Goal: Task Accomplishment & Management: Use online tool/utility

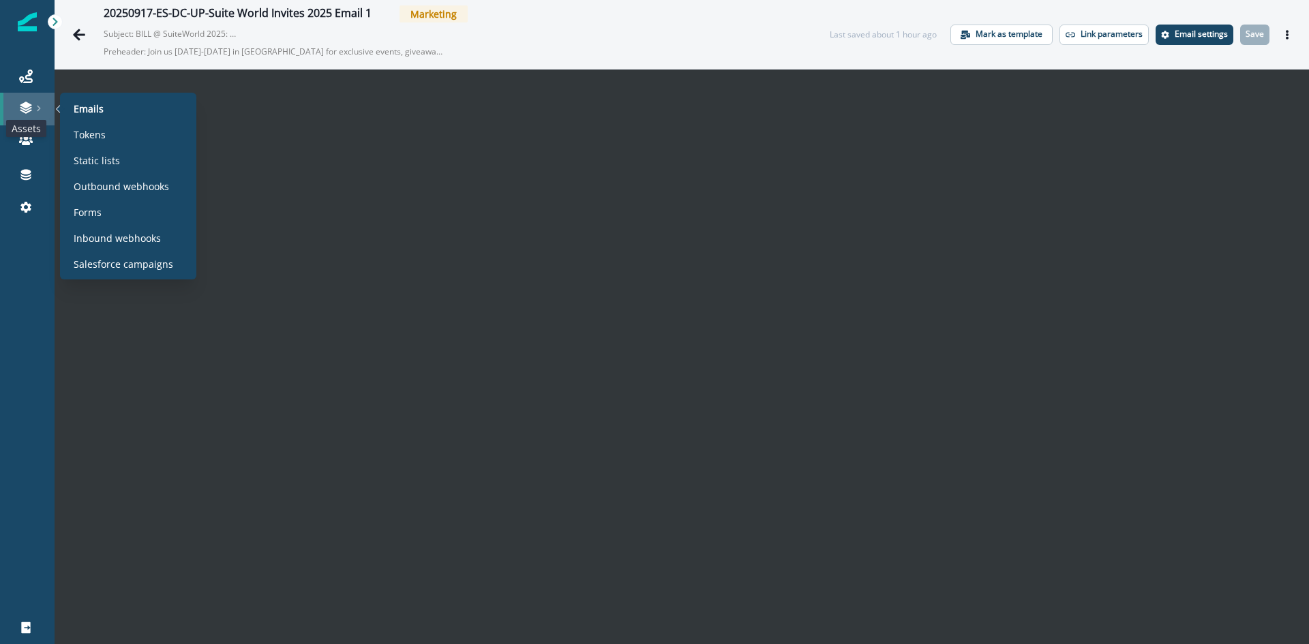
click at [22, 109] on icon at bounding box center [26, 108] width 14 height 14
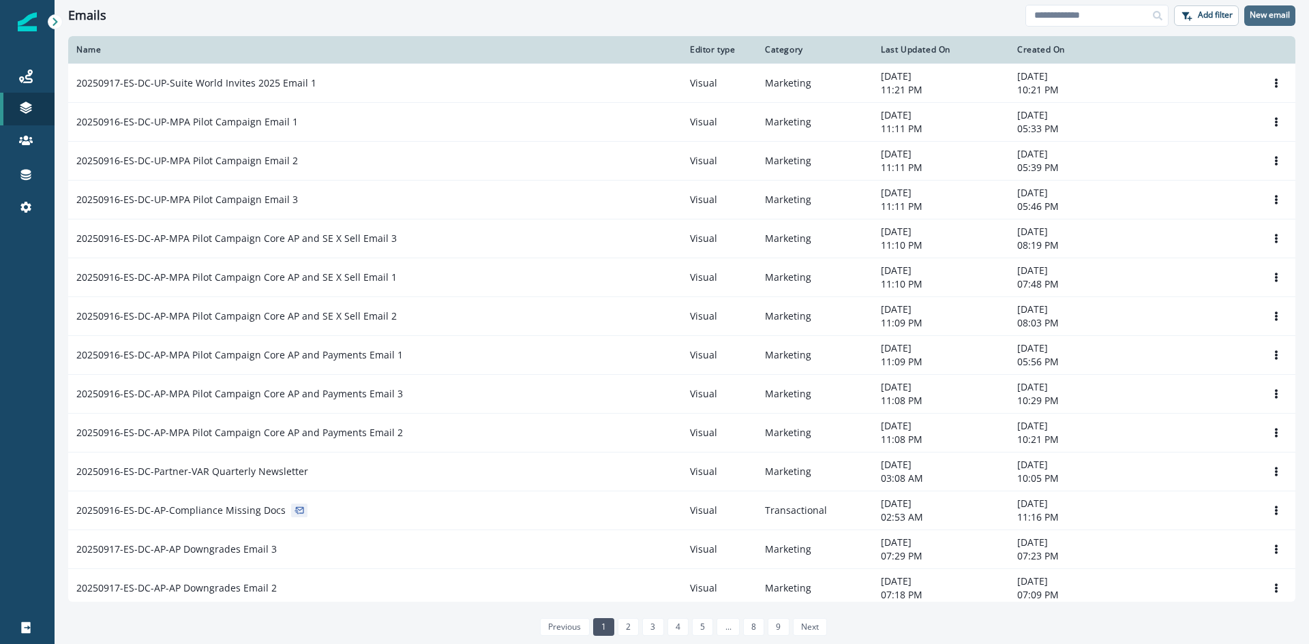
click at [1267, 11] on p "New email" at bounding box center [1270, 15] width 40 height 10
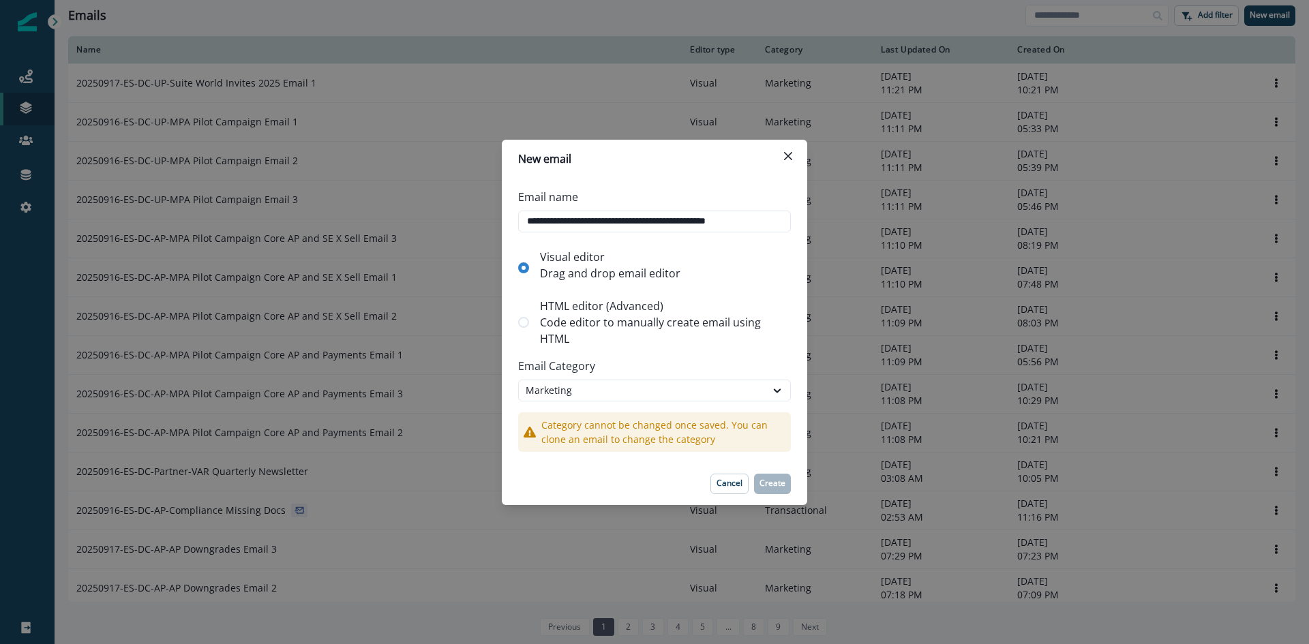
scroll to position [0, 1]
type input "**********"
click at [766, 482] on p "Create" at bounding box center [772, 484] width 26 height 10
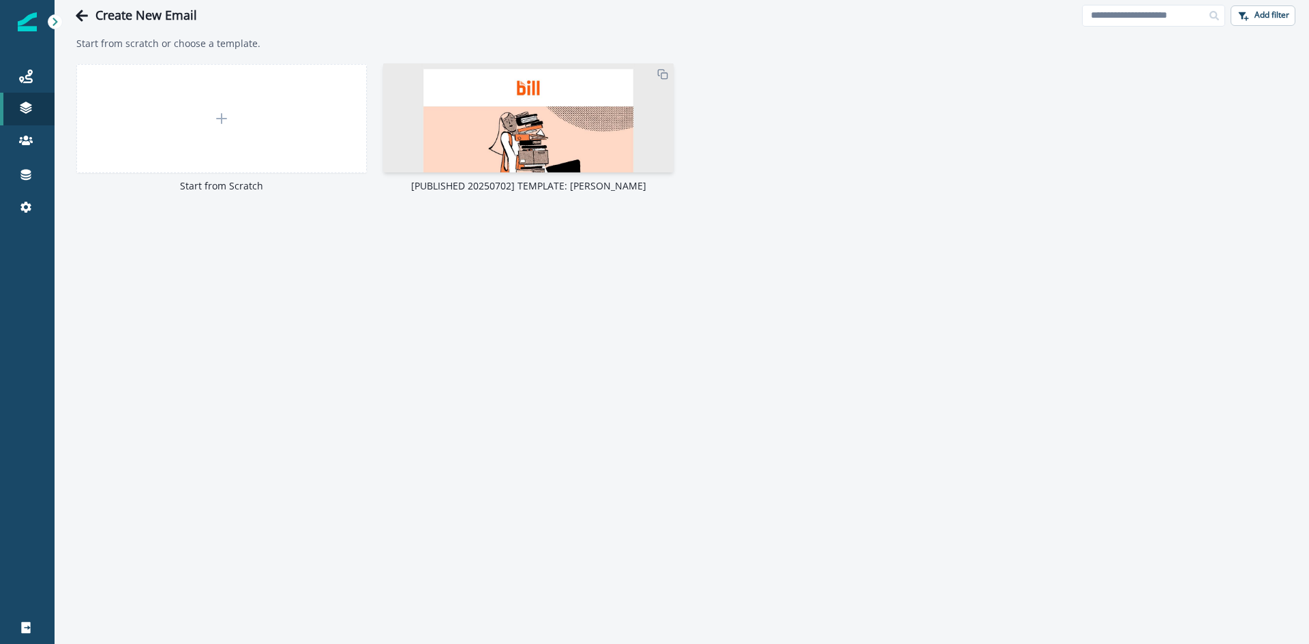
click at [502, 137] on img at bounding box center [528, 484] width 290 height 843
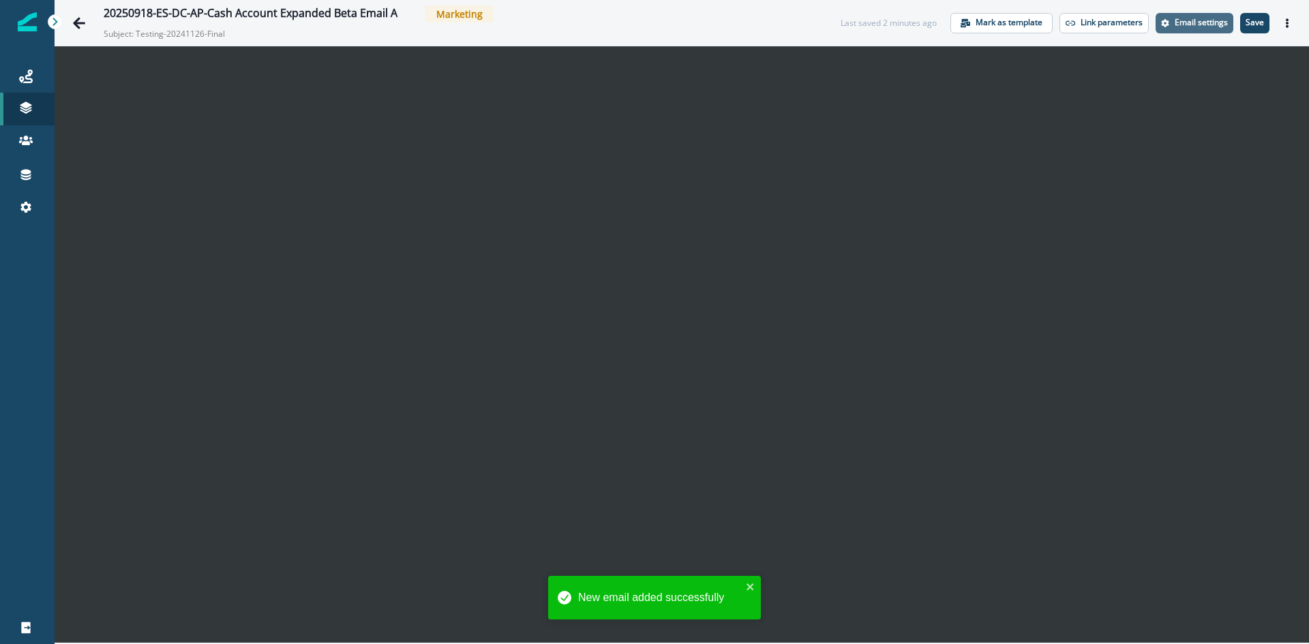
click at [1177, 21] on p "Email settings" at bounding box center [1201, 23] width 53 height 10
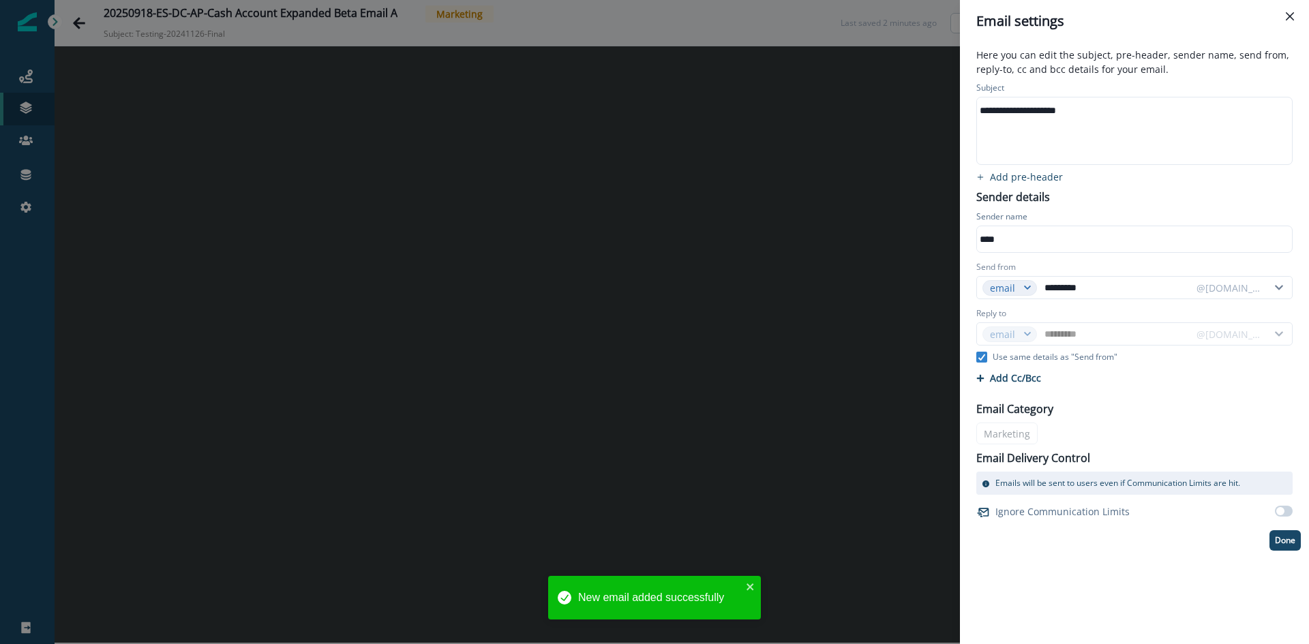
click at [1100, 113] on div "**********" at bounding box center [1133, 110] width 313 height 20
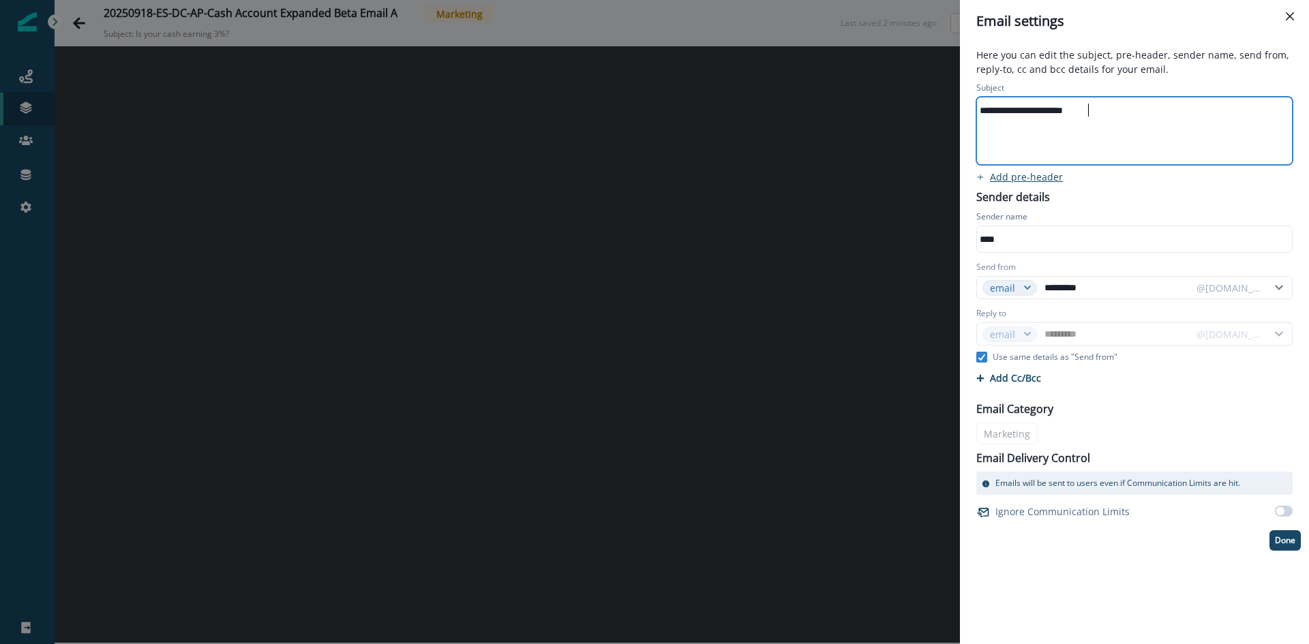
click at [1036, 183] on p "Add pre-header" at bounding box center [1026, 176] width 73 height 13
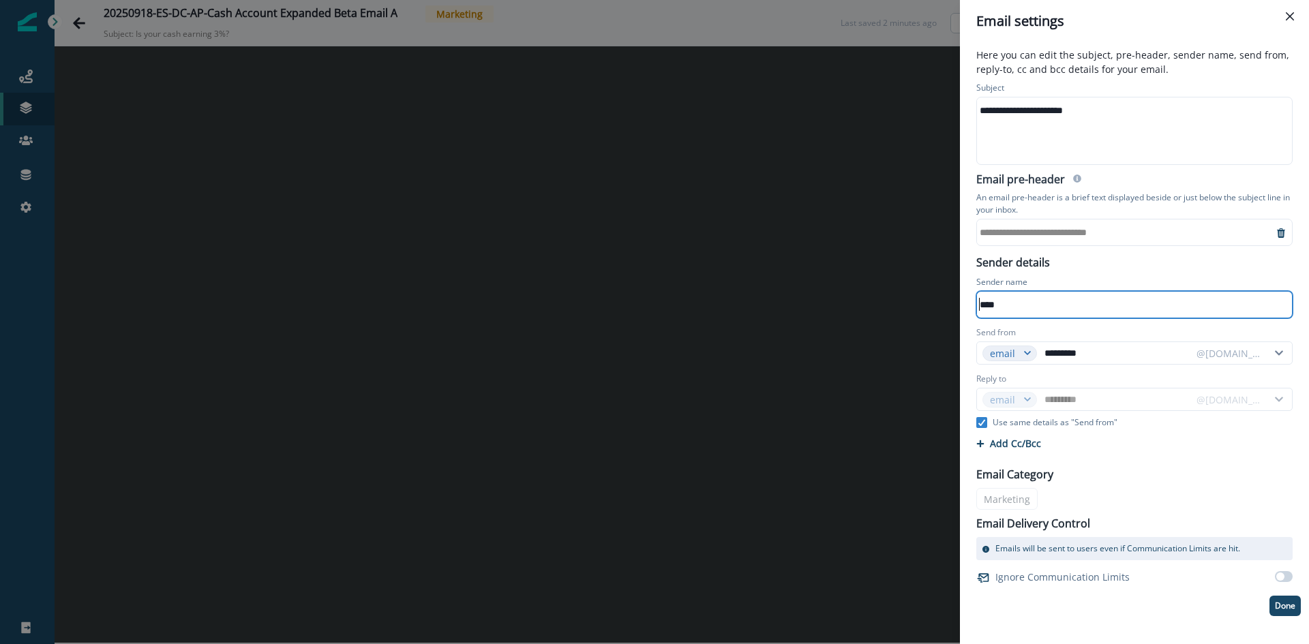
click at [1057, 224] on div "**********" at bounding box center [1125, 232] width 296 height 20
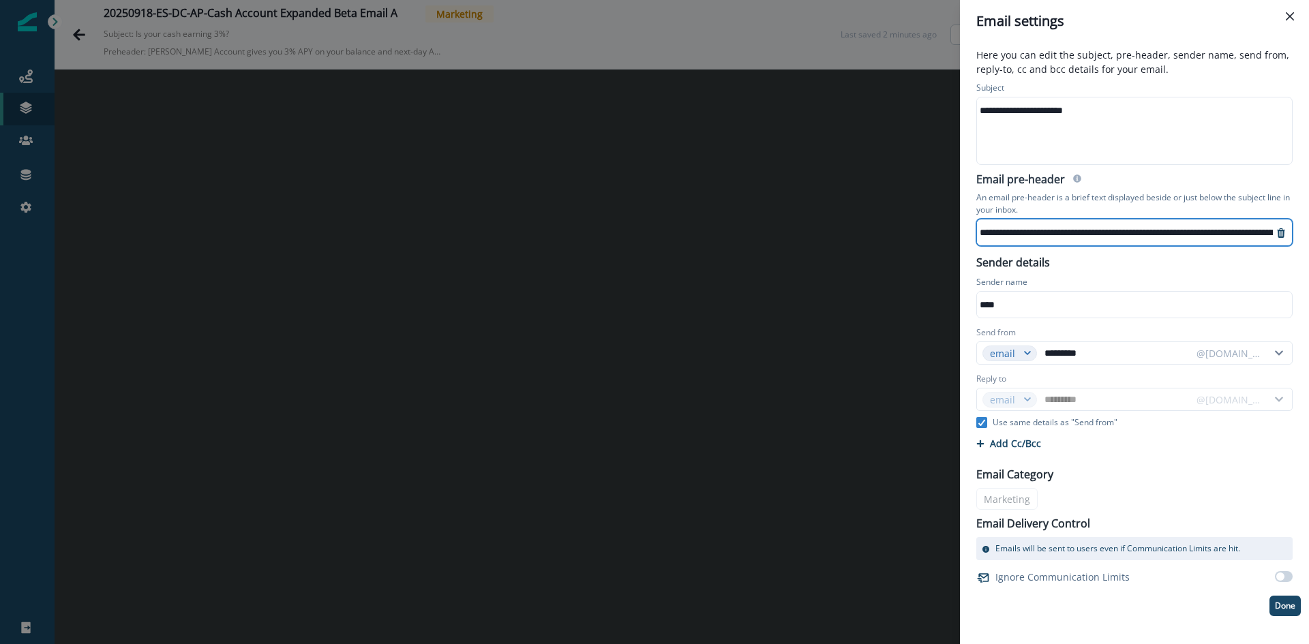
scroll to position [7, 184]
click at [1046, 423] on p "Use same details as "Send from"" at bounding box center [1055, 423] width 125 height 12
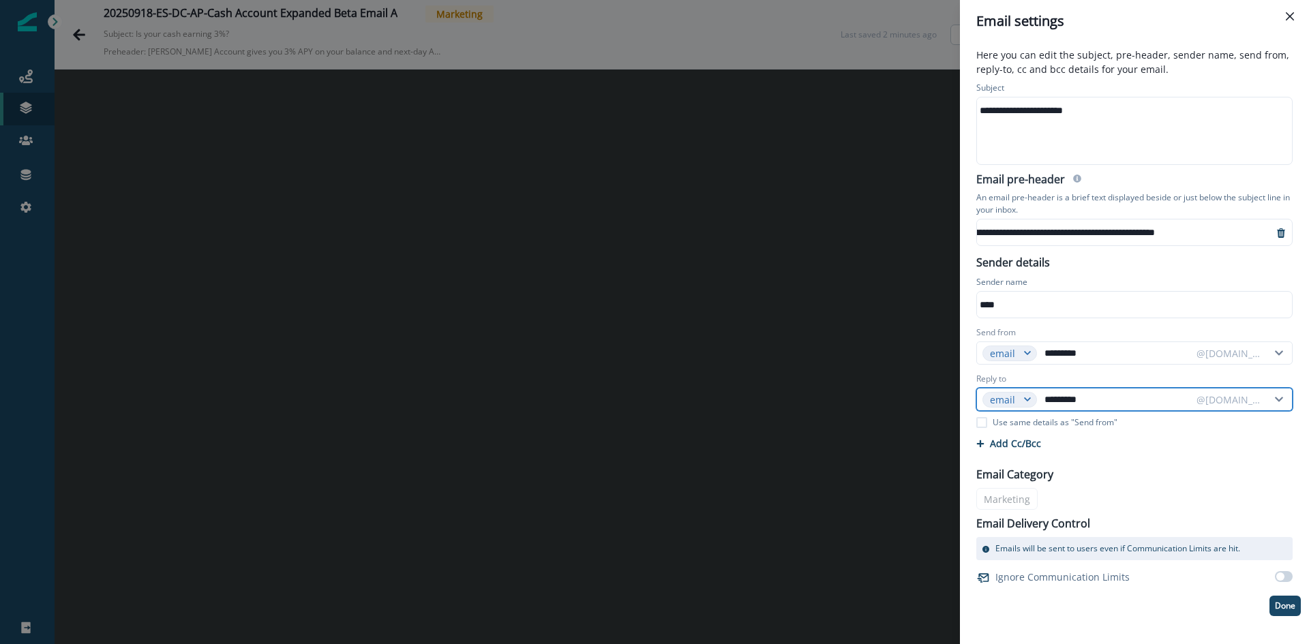
click at [1102, 407] on input "*********" at bounding box center [1116, 400] width 149 height 22
type input "**********"
click at [1287, 604] on p "Done" at bounding box center [1285, 606] width 20 height 10
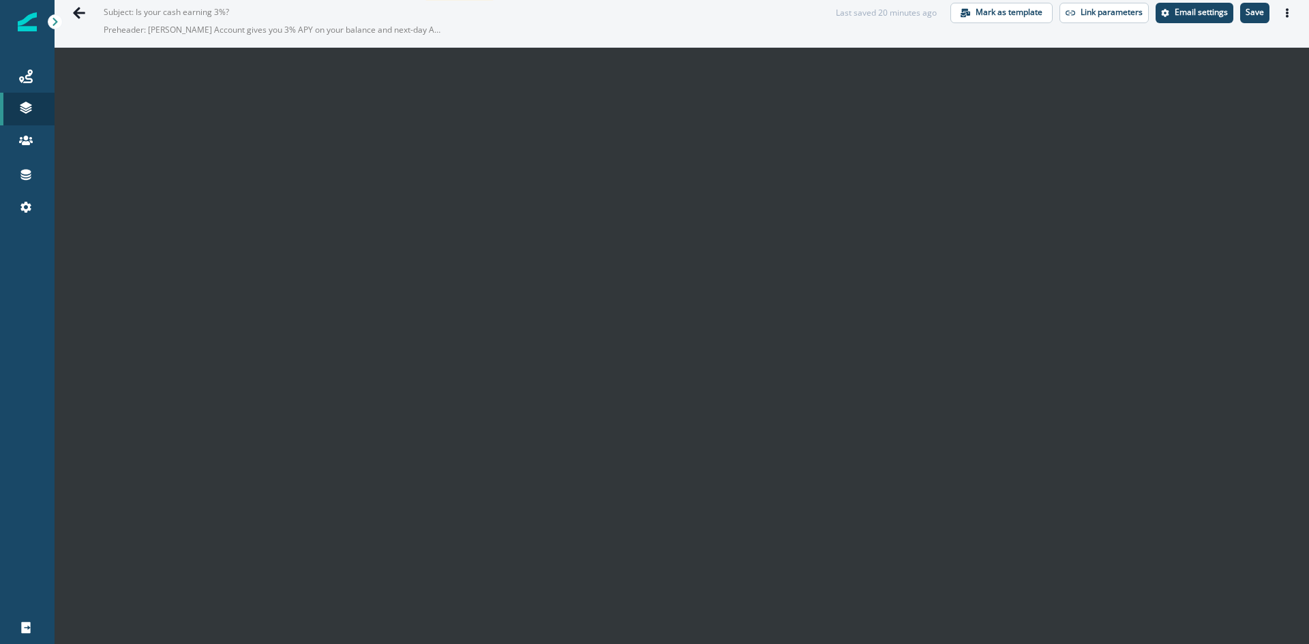
scroll to position [0, 0]
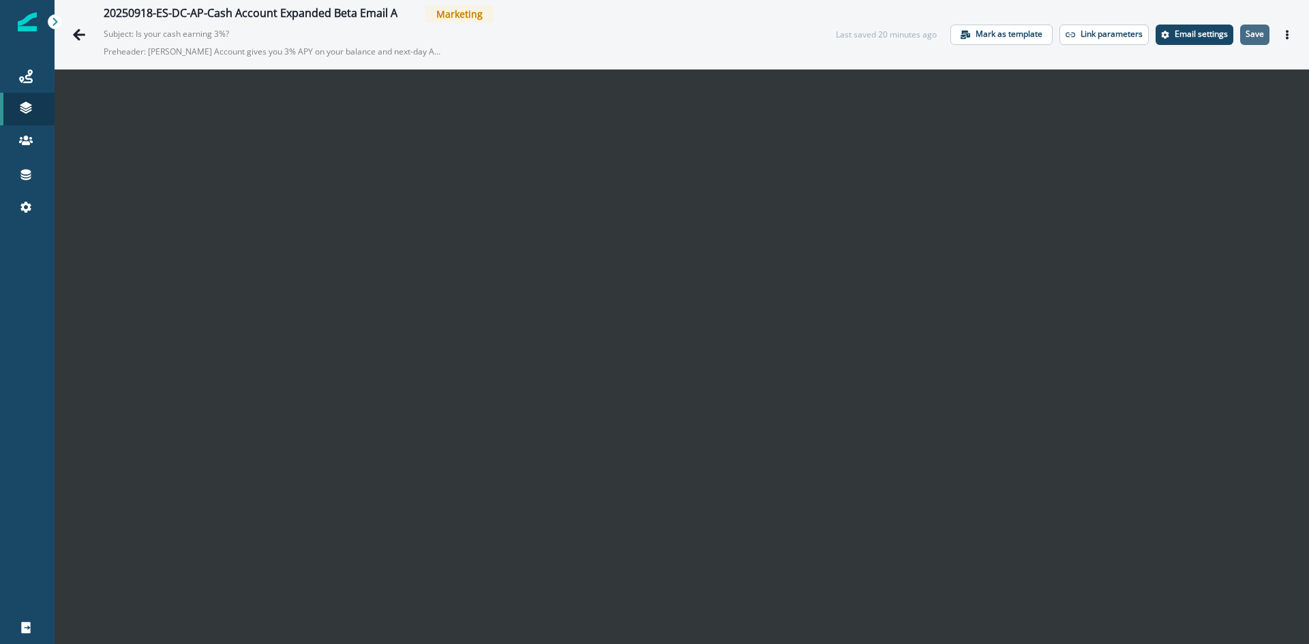
click at [1249, 34] on p "Save" at bounding box center [1254, 34] width 18 height 10
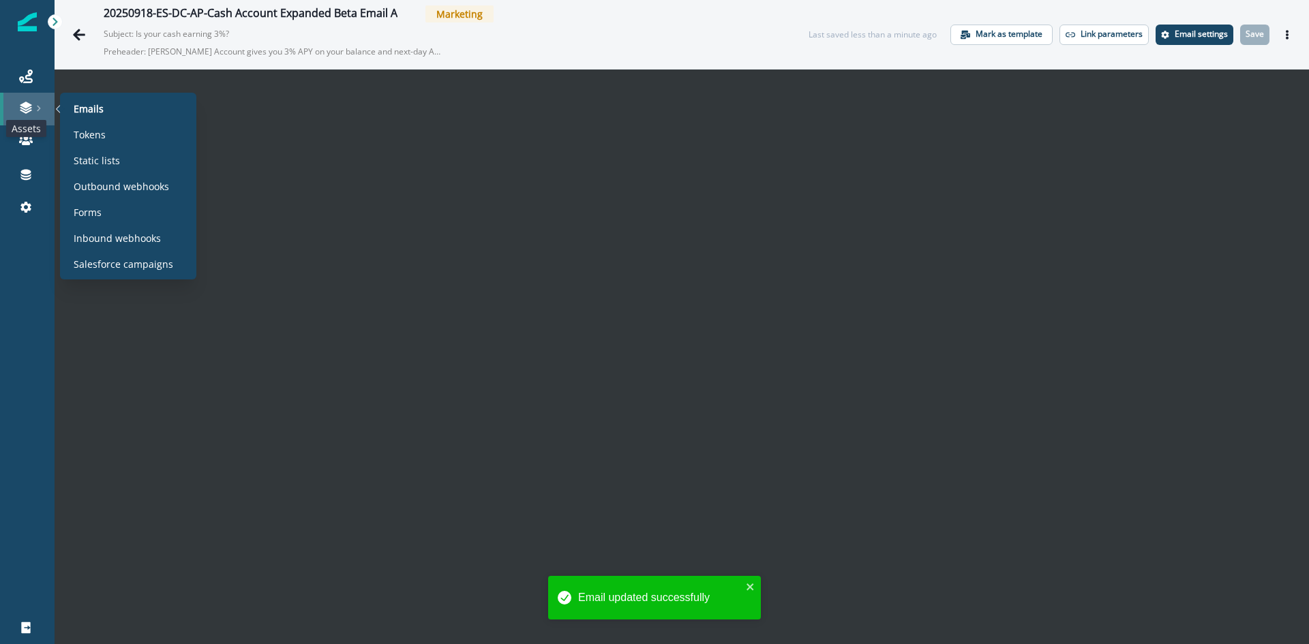
click at [27, 107] on icon at bounding box center [26, 105] width 12 height 7
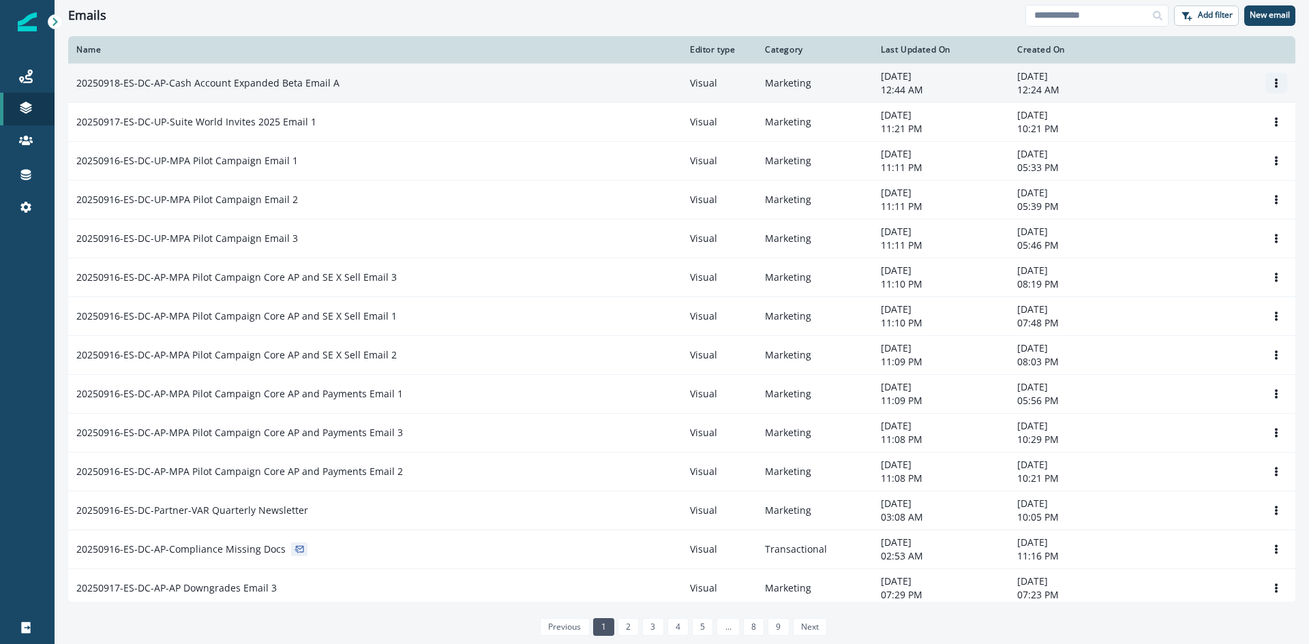
click at [1265, 80] on button "Options" at bounding box center [1276, 83] width 22 height 20
click at [1205, 114] on button "Clone" at bounding box center [1200, 116] width 151 height 22
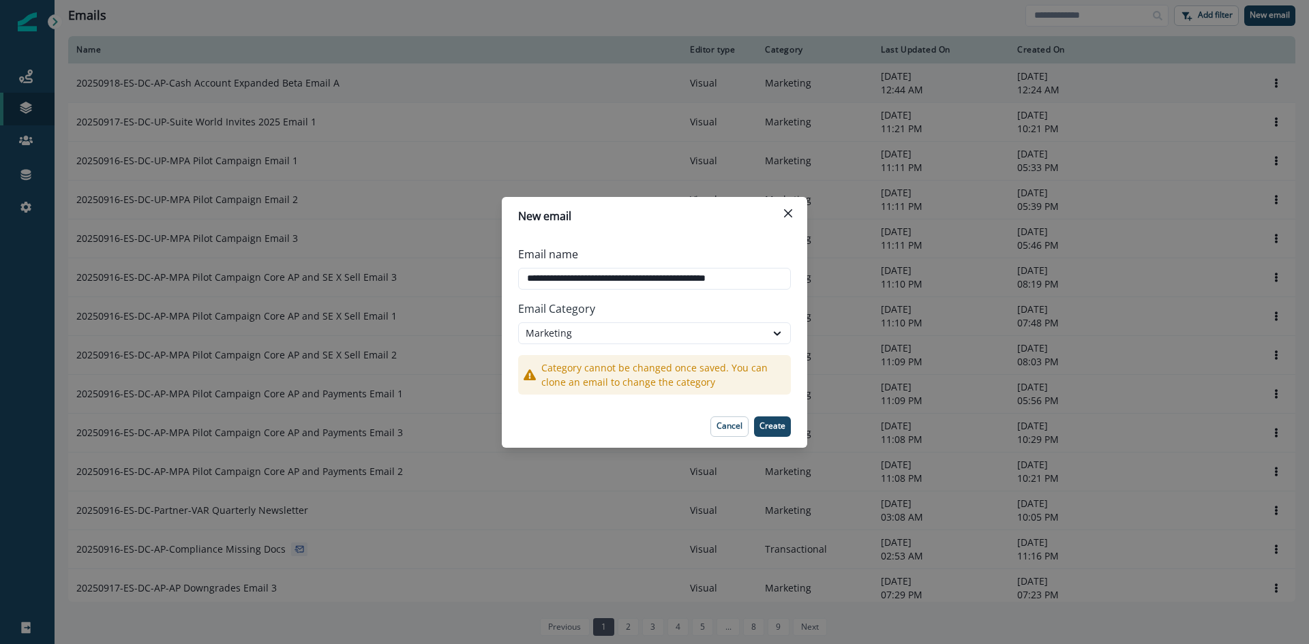
paste input "text"
type input "**********"
click at [776, 425] on p "Create" at bounding box center [772, 426] width 26 height 10
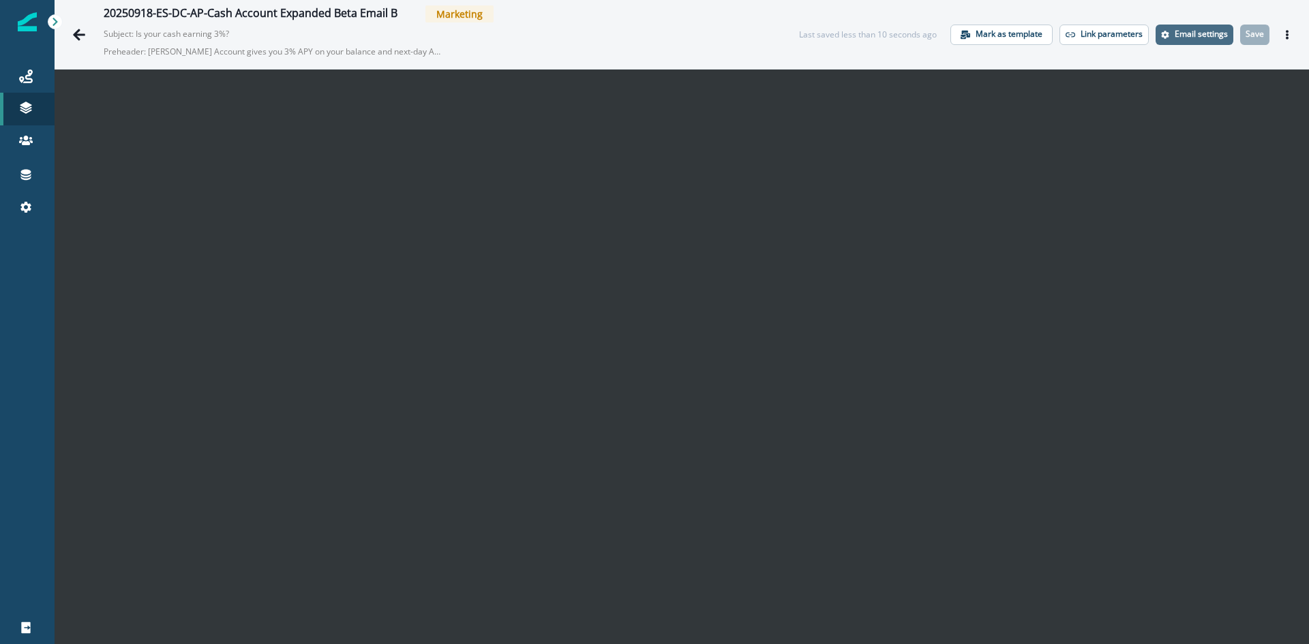
click at [1179, 41] on button "Email settings" at bounding box center [1194, 35] width 78 height 20
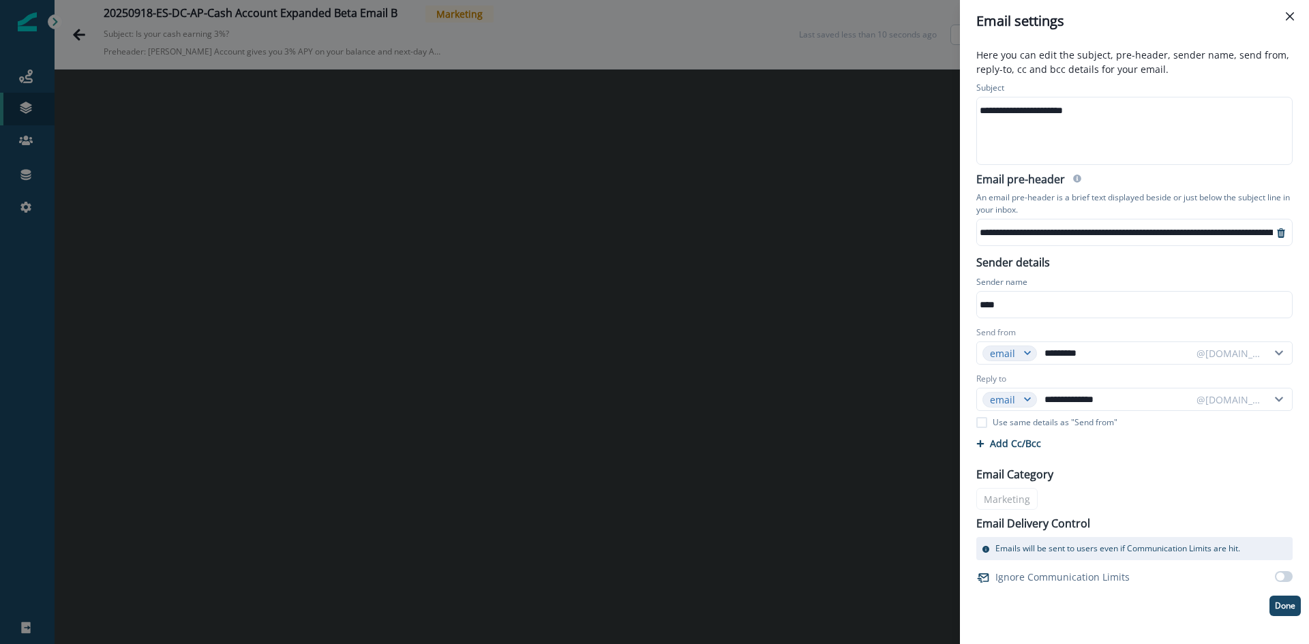
click at [1113, 127] on div "**********" at bounding box center [1133, 130] width 313 height 67
click at [1054, 232] on div "**********" at bounding box center [1212, 232] width 470 height 20
click at [1285, 603] on p "Done" at bounding box center [1285, 606] width 20 height 10
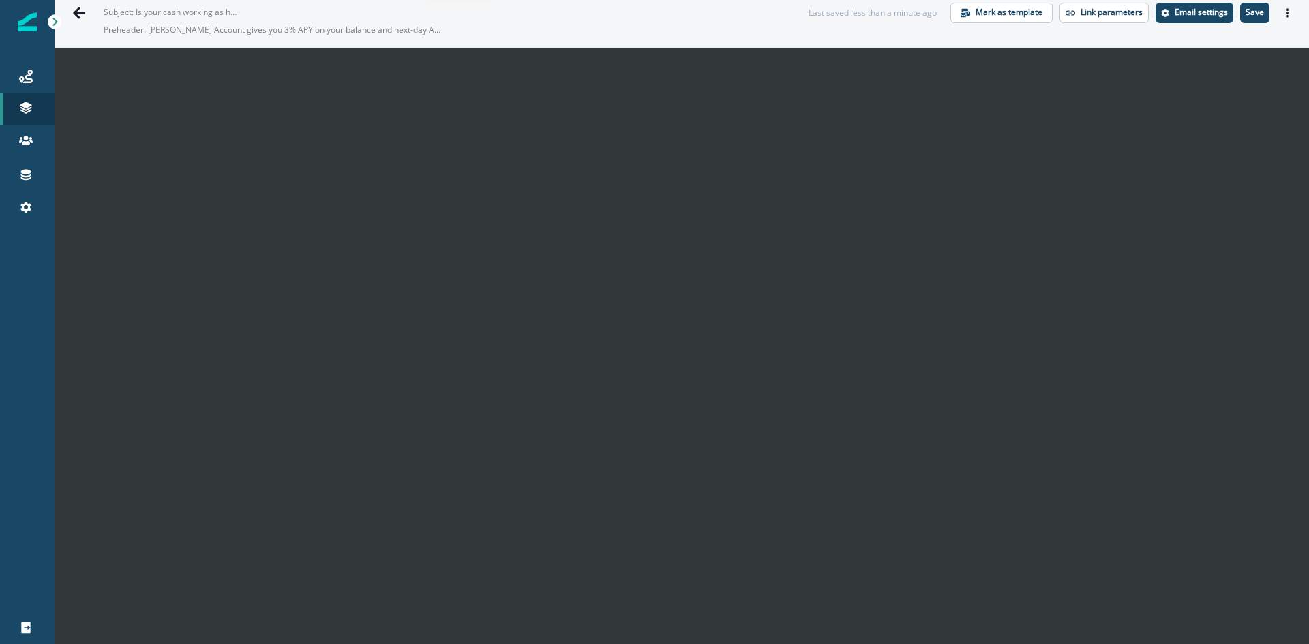
scroll to position [0, 0]
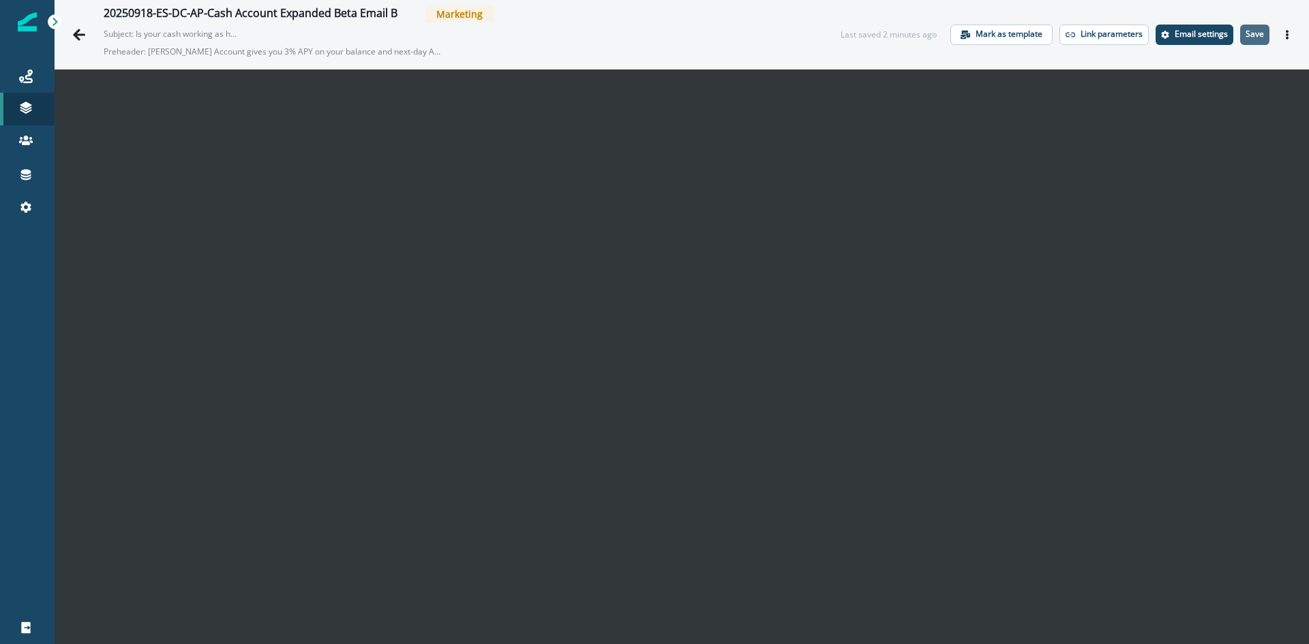
click at [1240, 40] on button "Save" at bounding box center [1254, 35] width 29 height 20
click at [1282, 37] on icon "Actions" at bounding box center [1287, 35] width 10 height 10
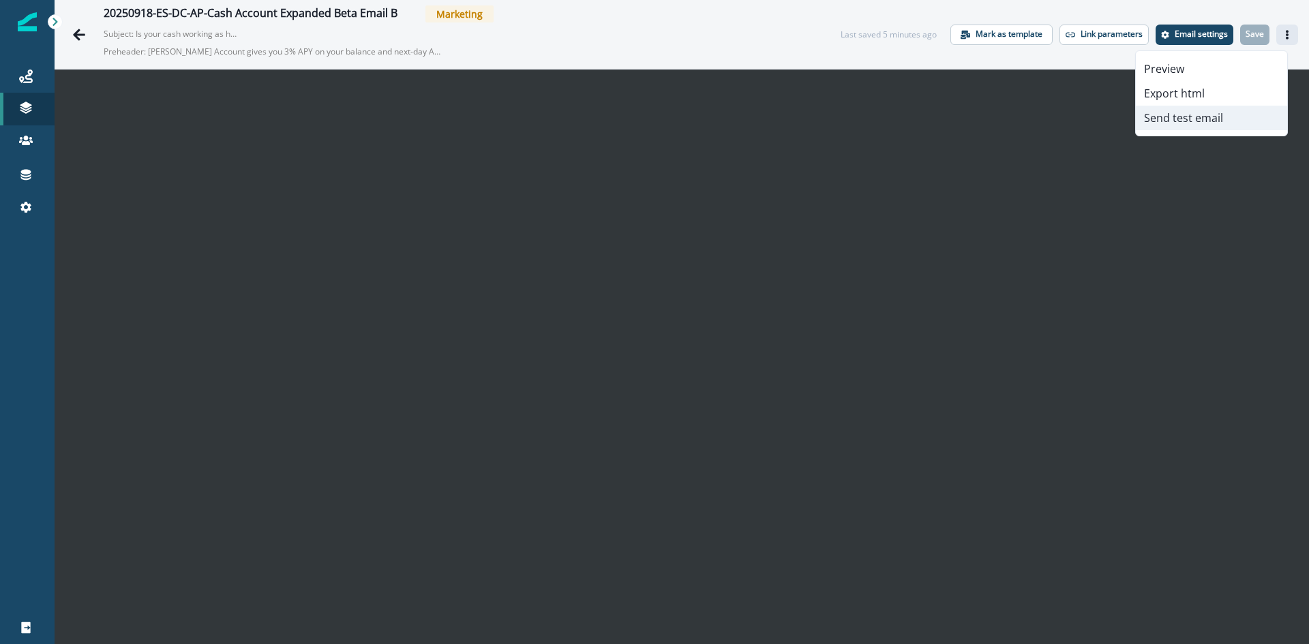
click at [1188, 115] on button "Send test email" at bounding box center [1211, 118] width 151 height 25
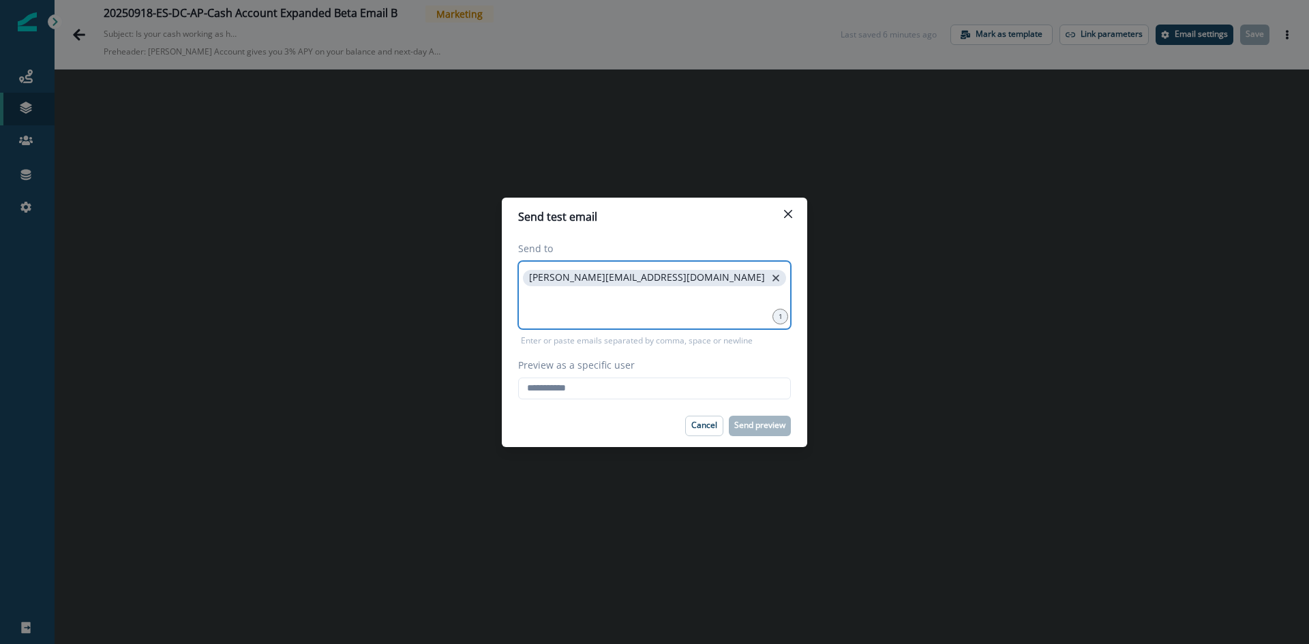
click at [770, 274] on icon "close" at bounding box center [776, 278] width 12 height 12
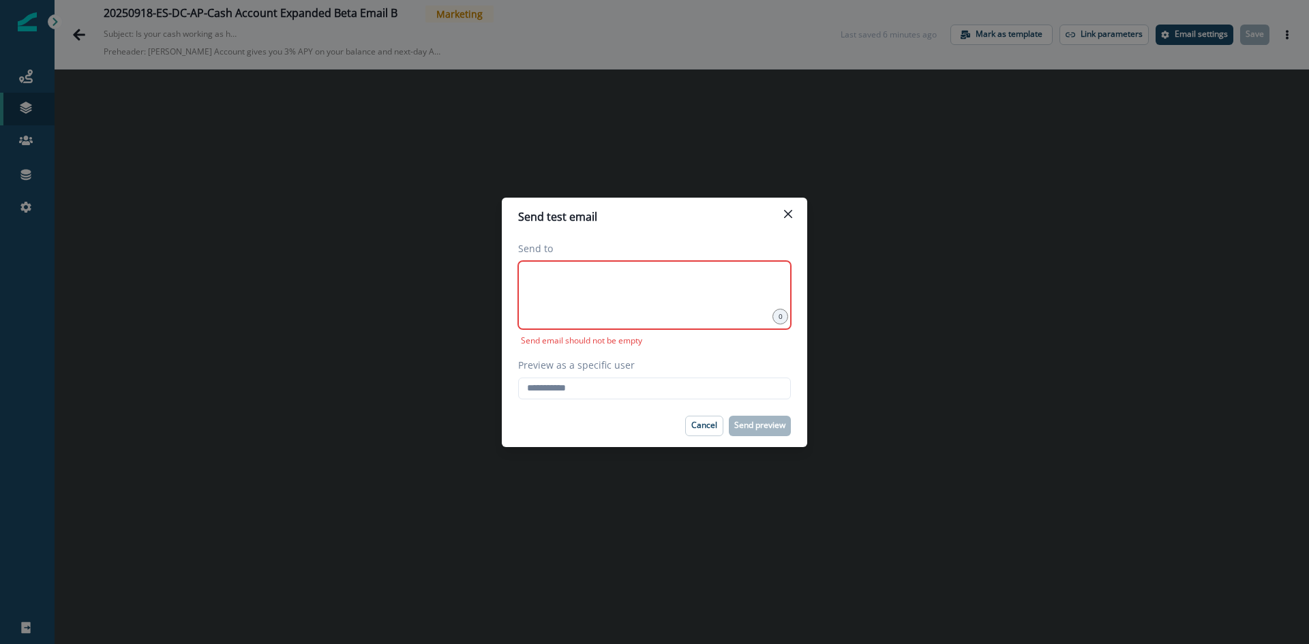
click at [633, 297] on div at bounding box center [654, 295] width 273 height 68
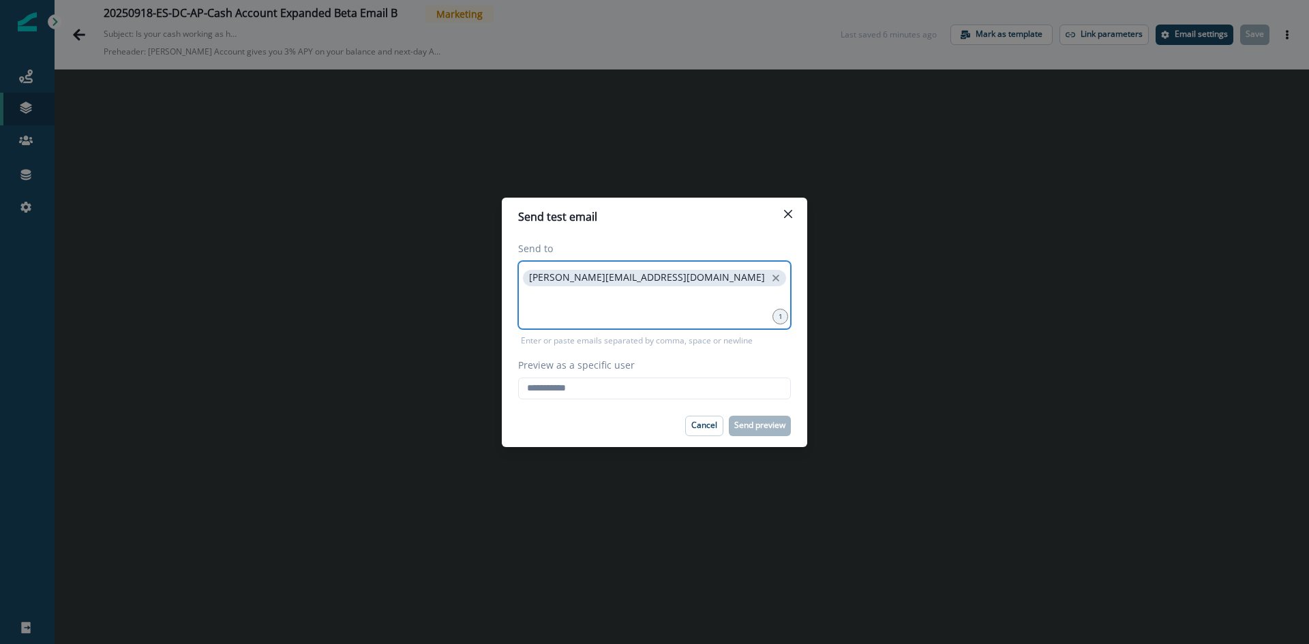
type input "*"
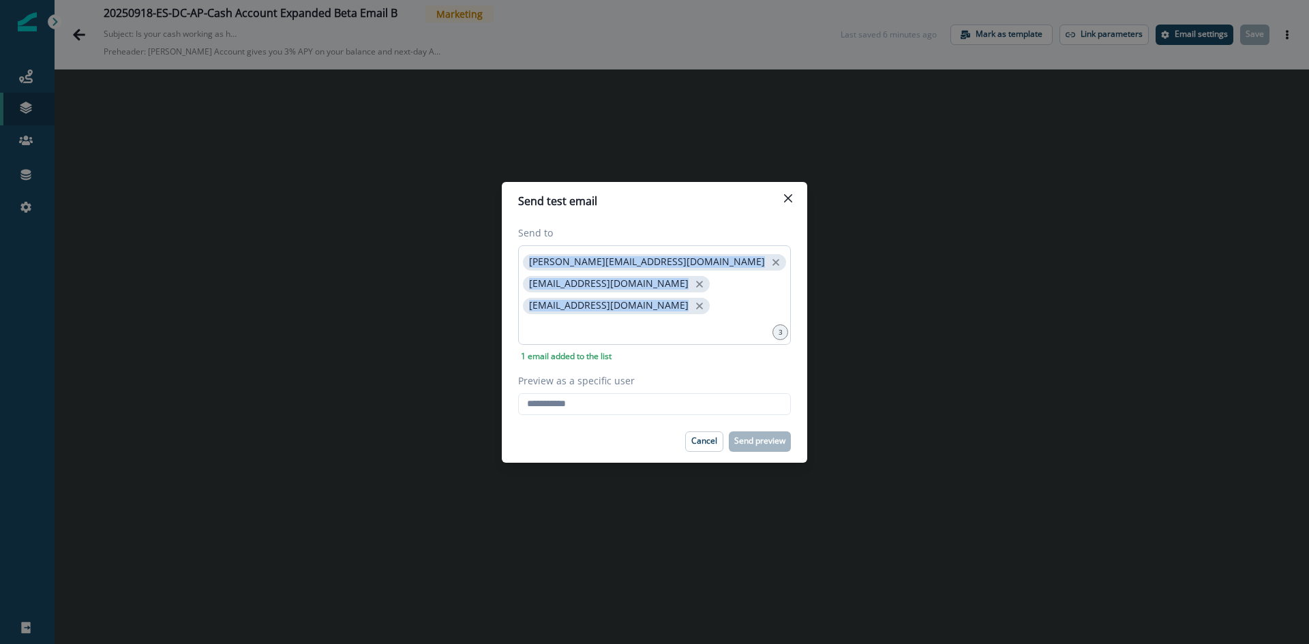
copy div "[PERSON_NAME][EMAIL_ADDRESS][DOMAIN_NAME] [EMAIL_ADDRESS][DOMAIN_NAME] [EMAIL_A…"
drag, startPoint x: 773, startPoint y: 292, endPoint x: 520, endPoint y: 267, distance: 254.1
click at [520, 267] on div "[PERSON_NAME][EMAIL_ADDRESS][DOMAIN_NAME] [EMAIL_ADDRESS][DOMAIN_NAME] [EMAIL_A…" at bounding box center [654, 295] width 273 height 100
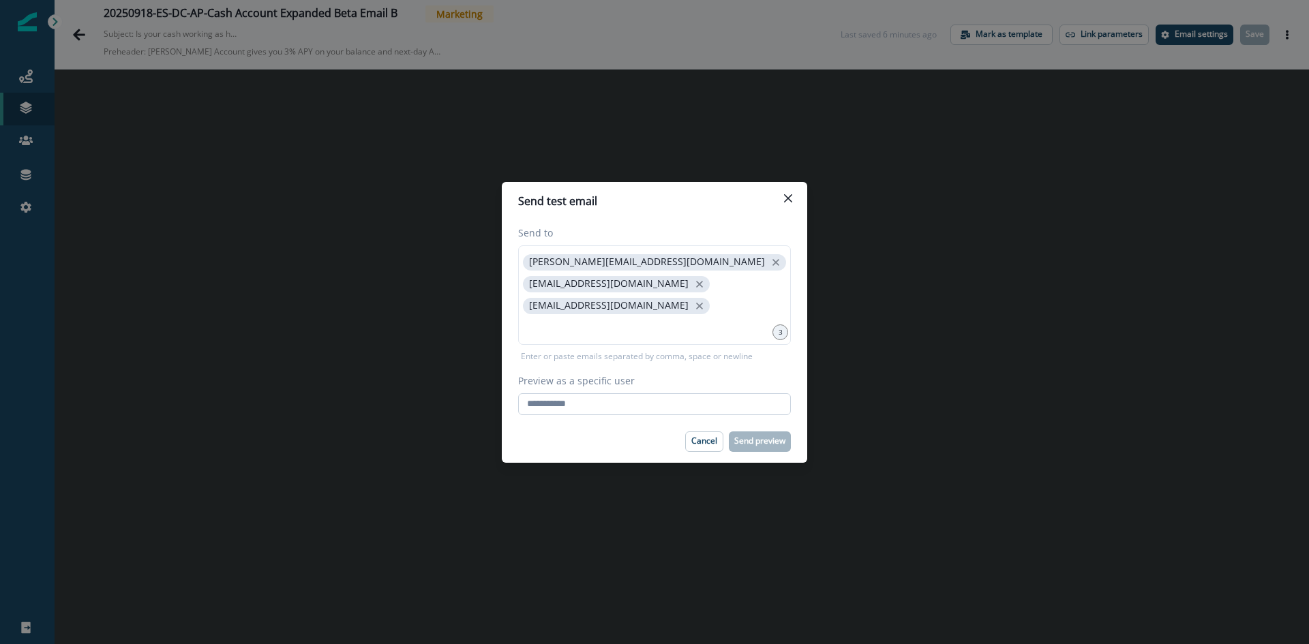
click at [591, 399] on input "Preview as a specific user" at bounding box center [654, 404] width 273 height 22
type input "**********"
click at [757, 436] on button "Send preview" at bounding box center [760, 442] width 62 height 20
click at [784, 202] on icon "Close" at bounding box center [788, 198] width 8 height 8
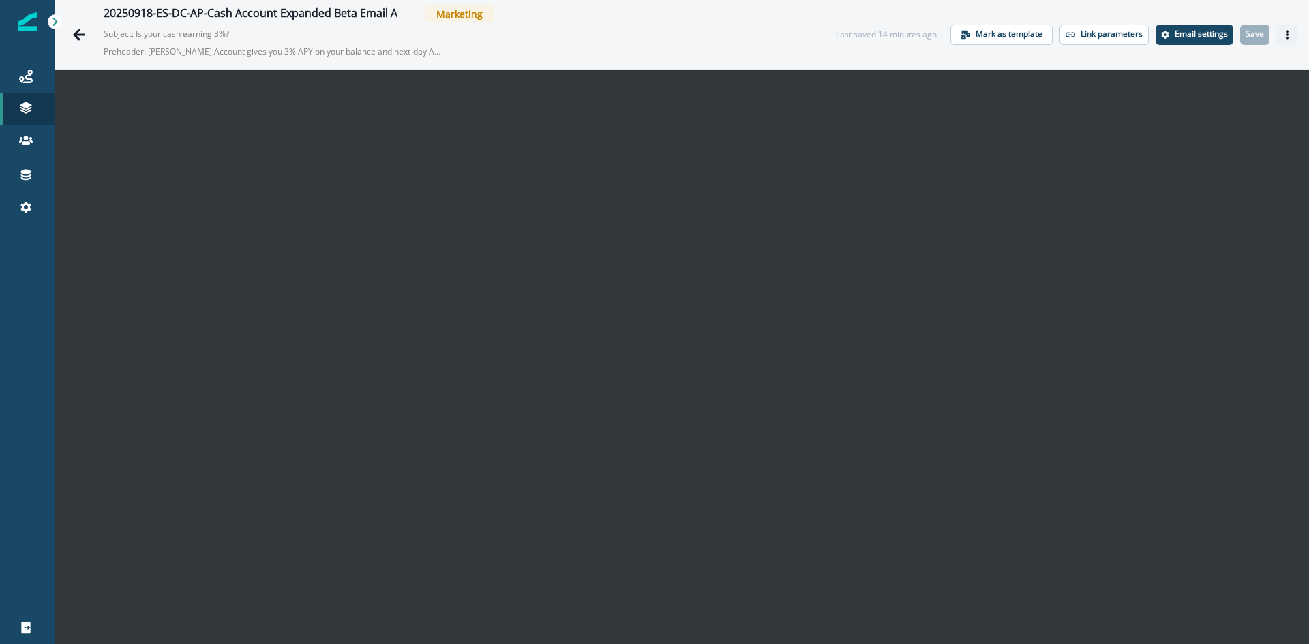
click at [1276, 36] on button "Actions" at bounding box center [1287, 35] width 22 height 20
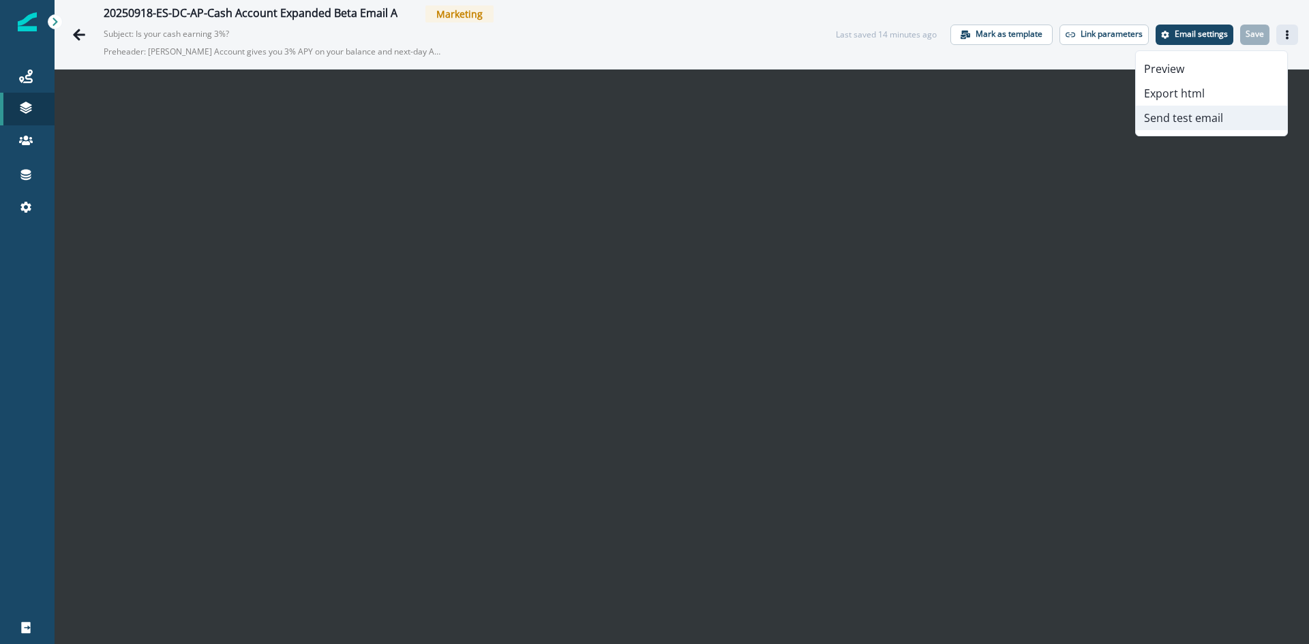
click at [1217, 116] on button "Send test email" at bounding box center [1211, 118] width 151 height 25
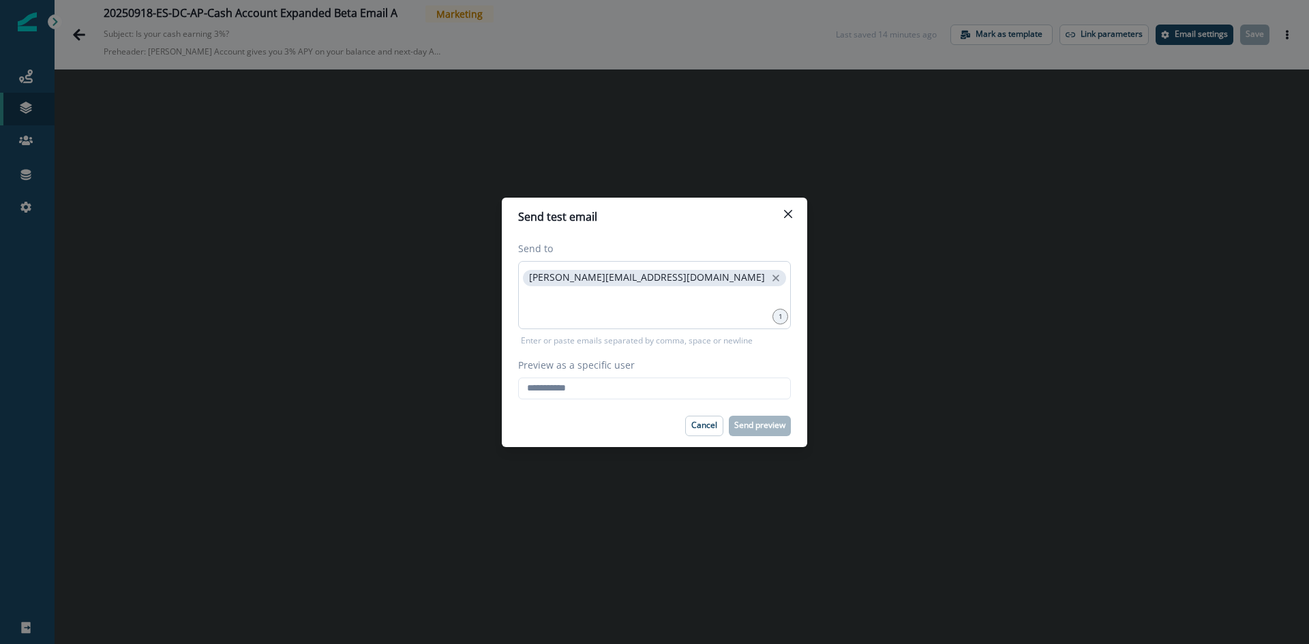
click at [693, 284] on div "[PERSON_NAME][EMAIL_ADDRESS][DOMAIN_NAME]" at bounding box center [654, 295] width 273 height 68
click at [770, 277] on icon "close" at bounding box center [776, 278] width 12 height 12
click at [633, 277] on input at bounding box center [654, 277] width 269 height 27
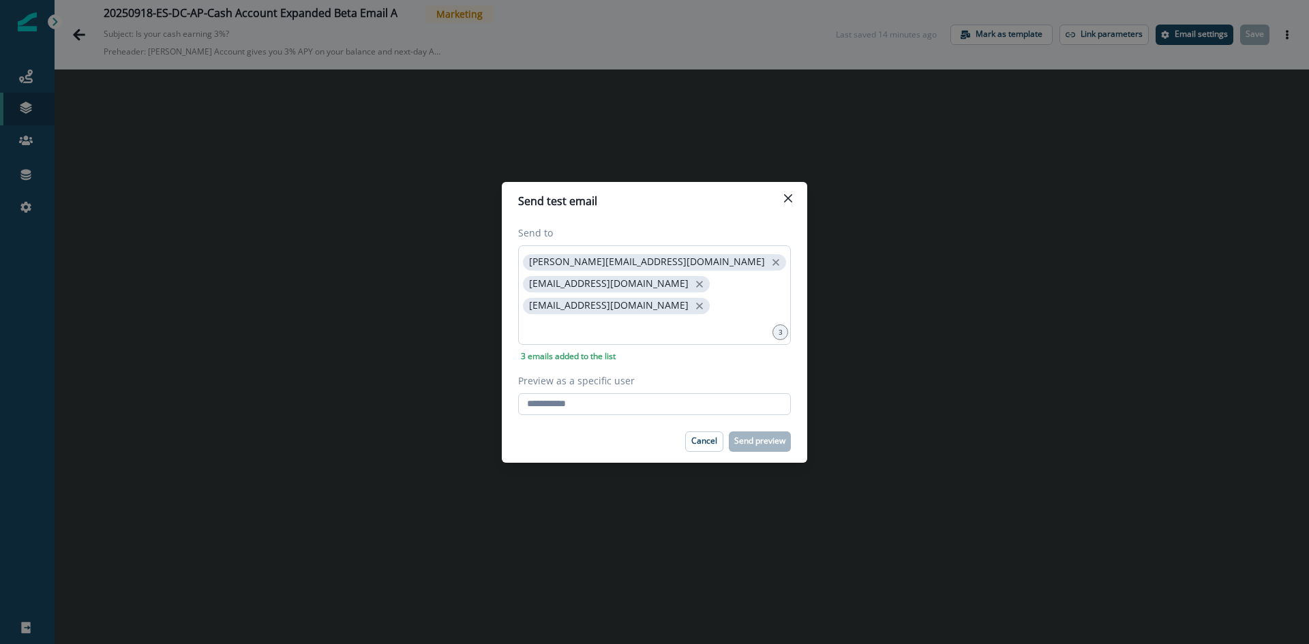
click at [561, 396] on input "Preview as a specific user" at bounding box center [654, 404] width 273 height 22
type input "**********"
click at [740, 436] on p "Send preview" at bounding box center [759, 441] width 51 height 10
click at [796, 207] on button "Close" at bounding box center [788, 198] width 22 height 22
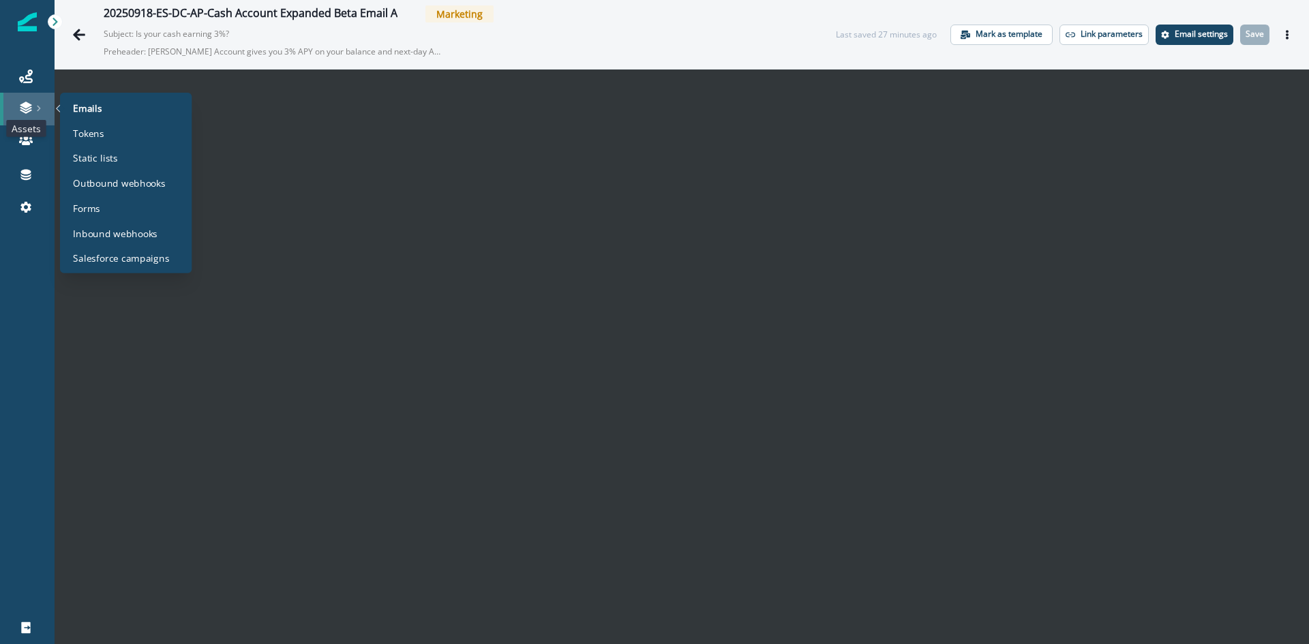
click at [22, 110] on icon at bounding box center [26, 108] width 14 height 14
